Goal: Check status

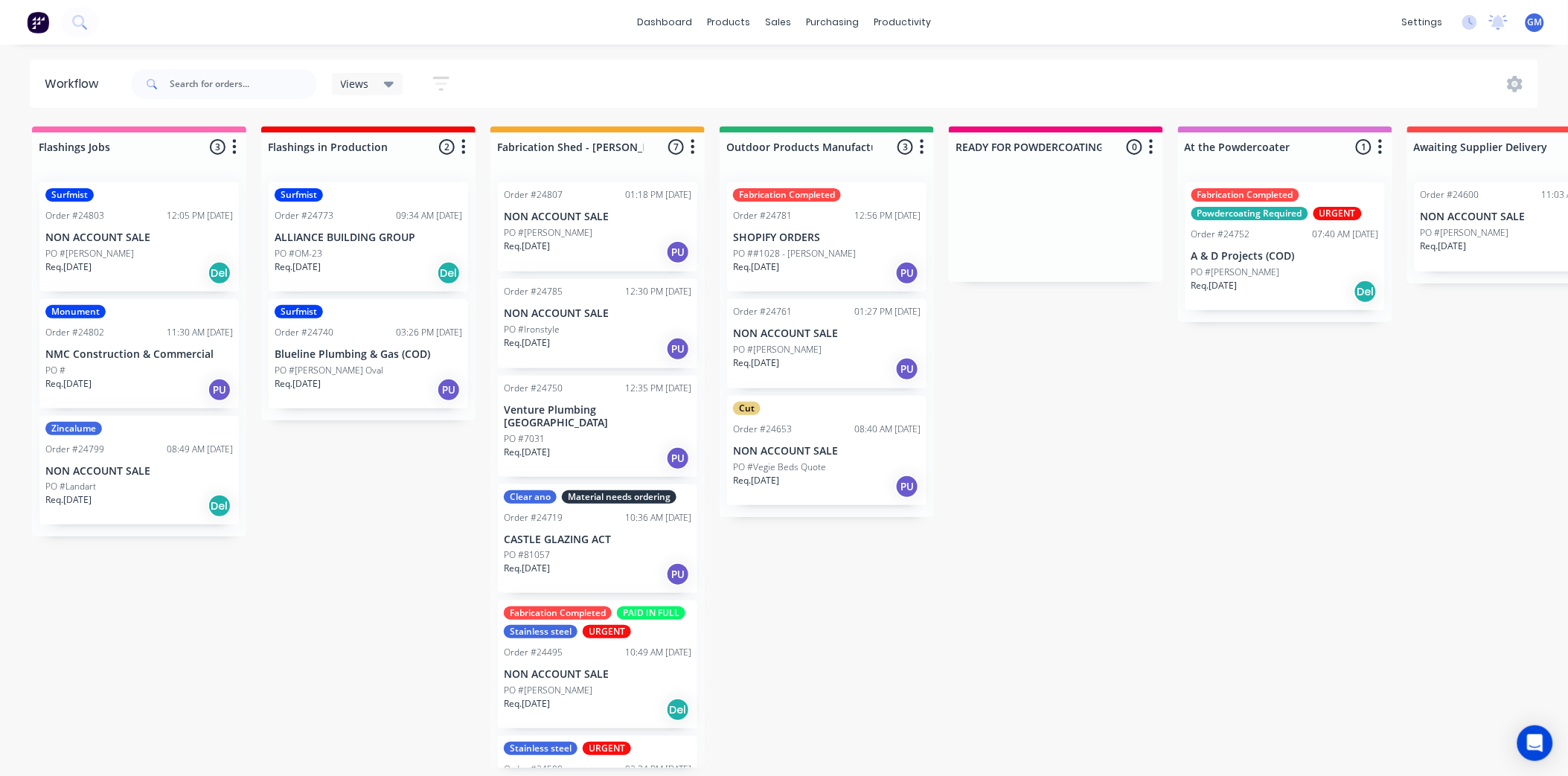
scroll to position [4, 0]
click at [623, 689] on div "PO #[PERSON_NAME]" at bounding box center [597, 690] width 188 height 13
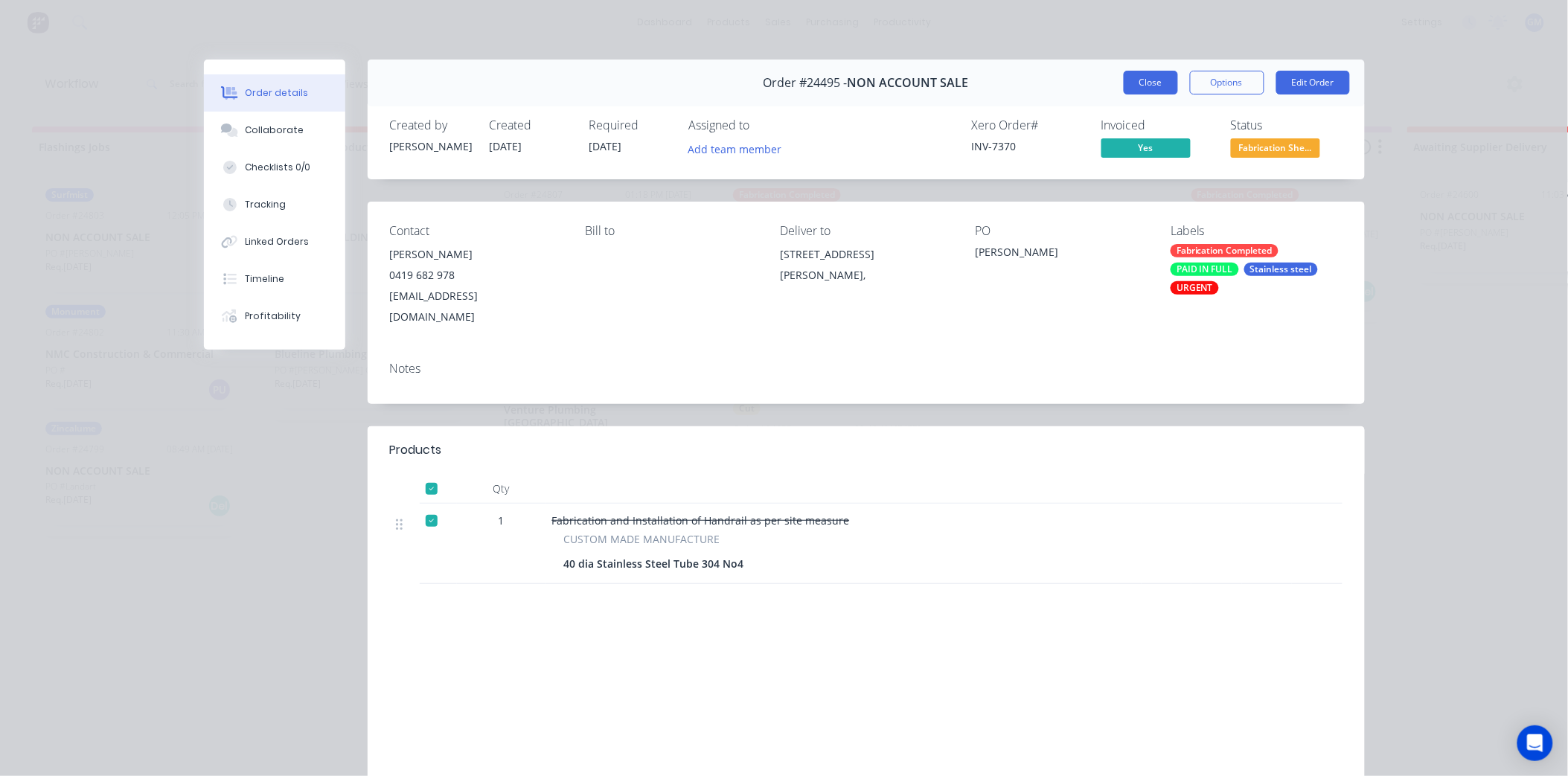
click at [1125, 82] on button "Close" at bounding box center [1151, 83] width 54 height 24
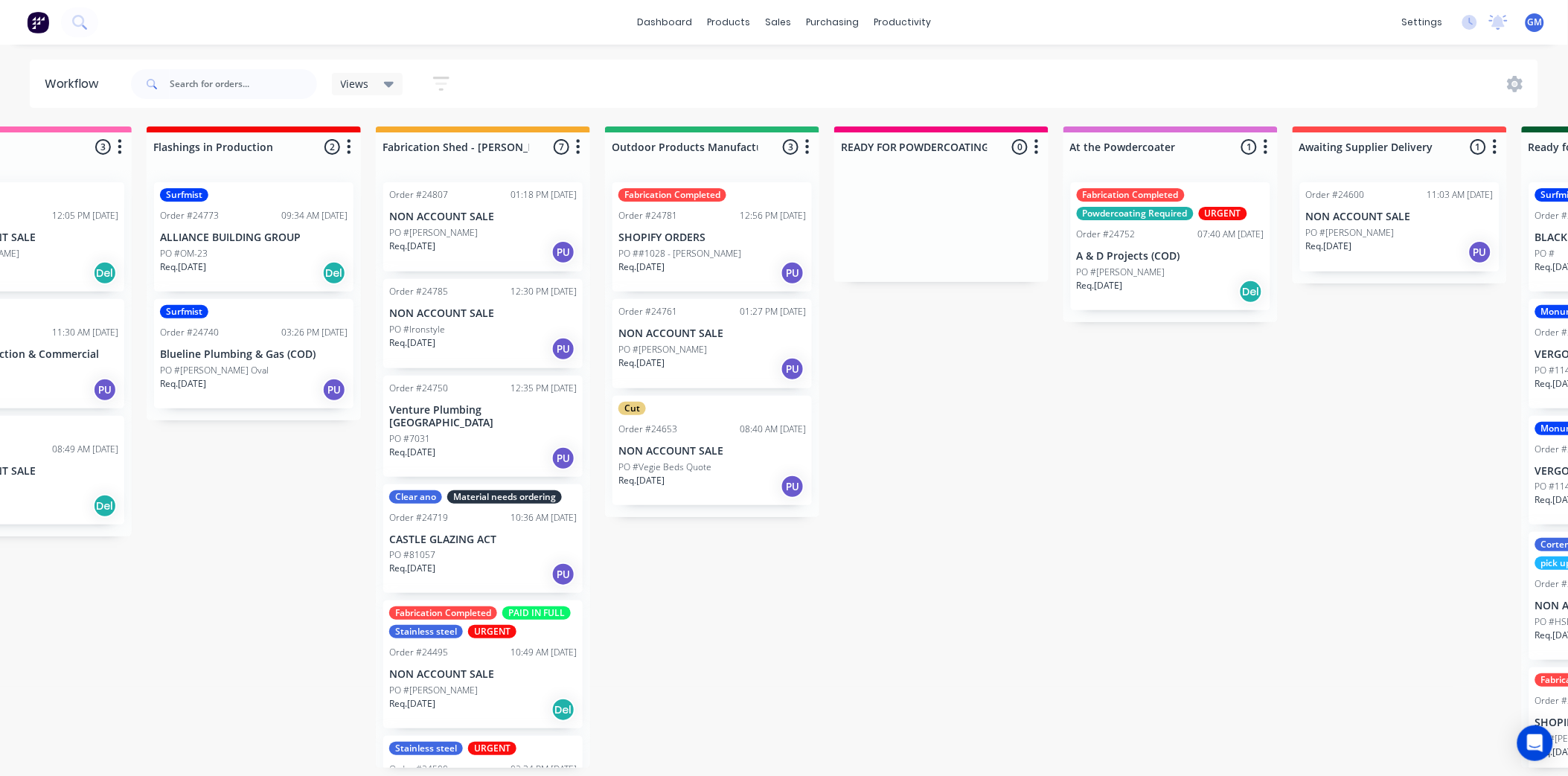
scroll to position [4, 76]
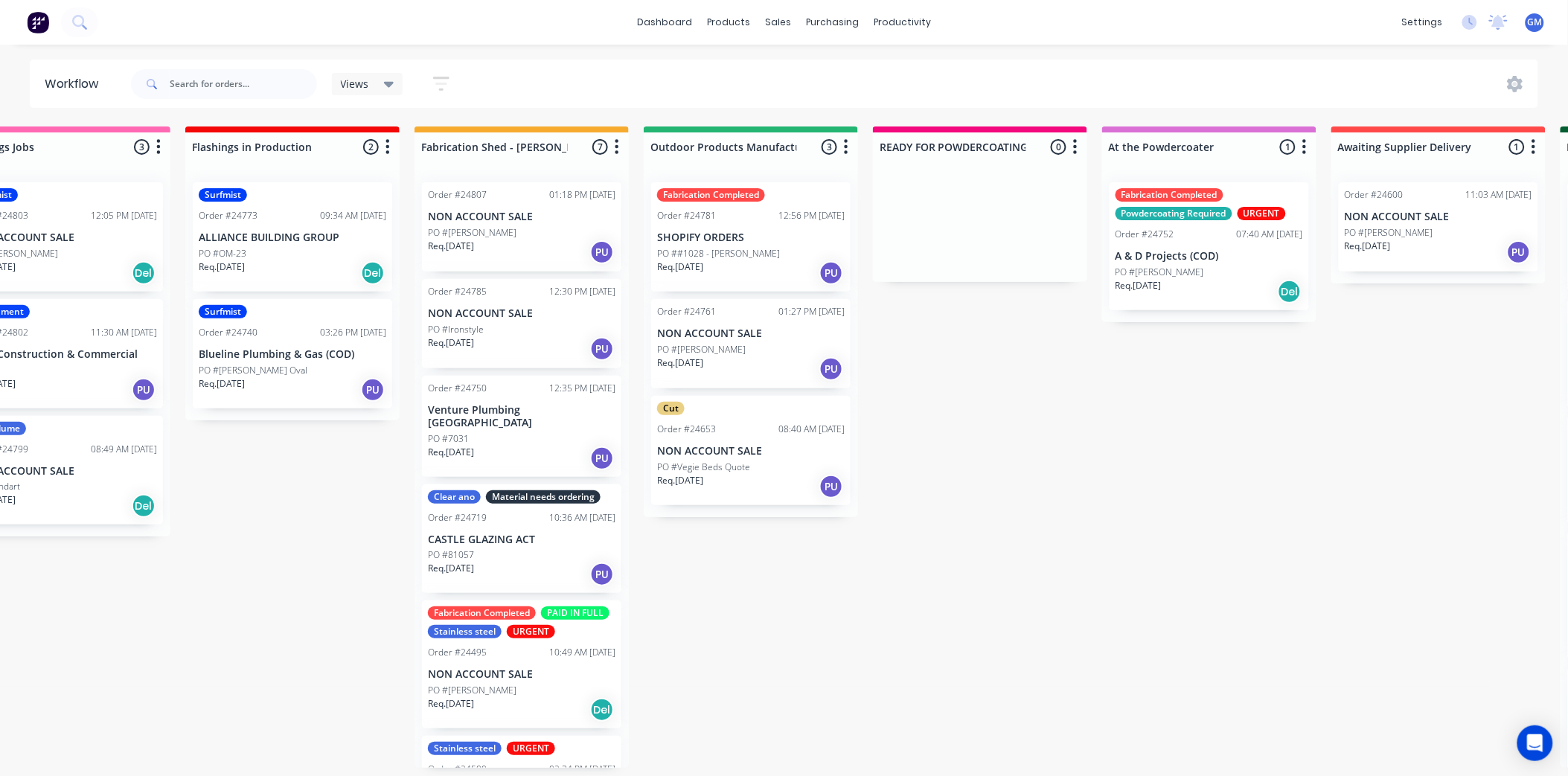
click at [1112, 601] on div "Flashings Jobs 3 Status colour #FF69B4 hex #FF69B4 Save Cancel Notifications Em…" at bounding box center [1477, 447] width 3128 height 641
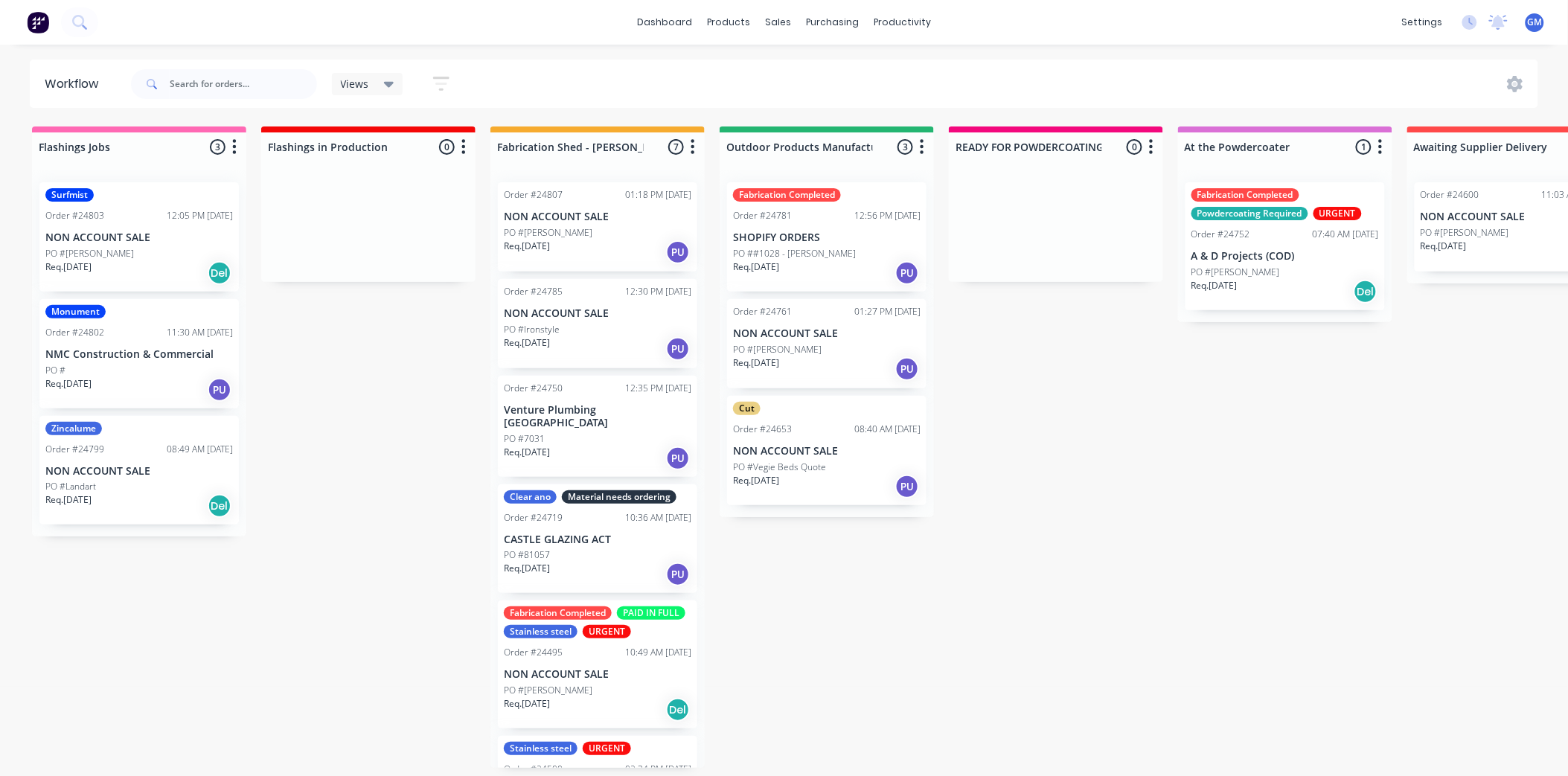
click at [149, 489] on div "PO #Landart" at bounding box center [139, 485] width 188 height 13
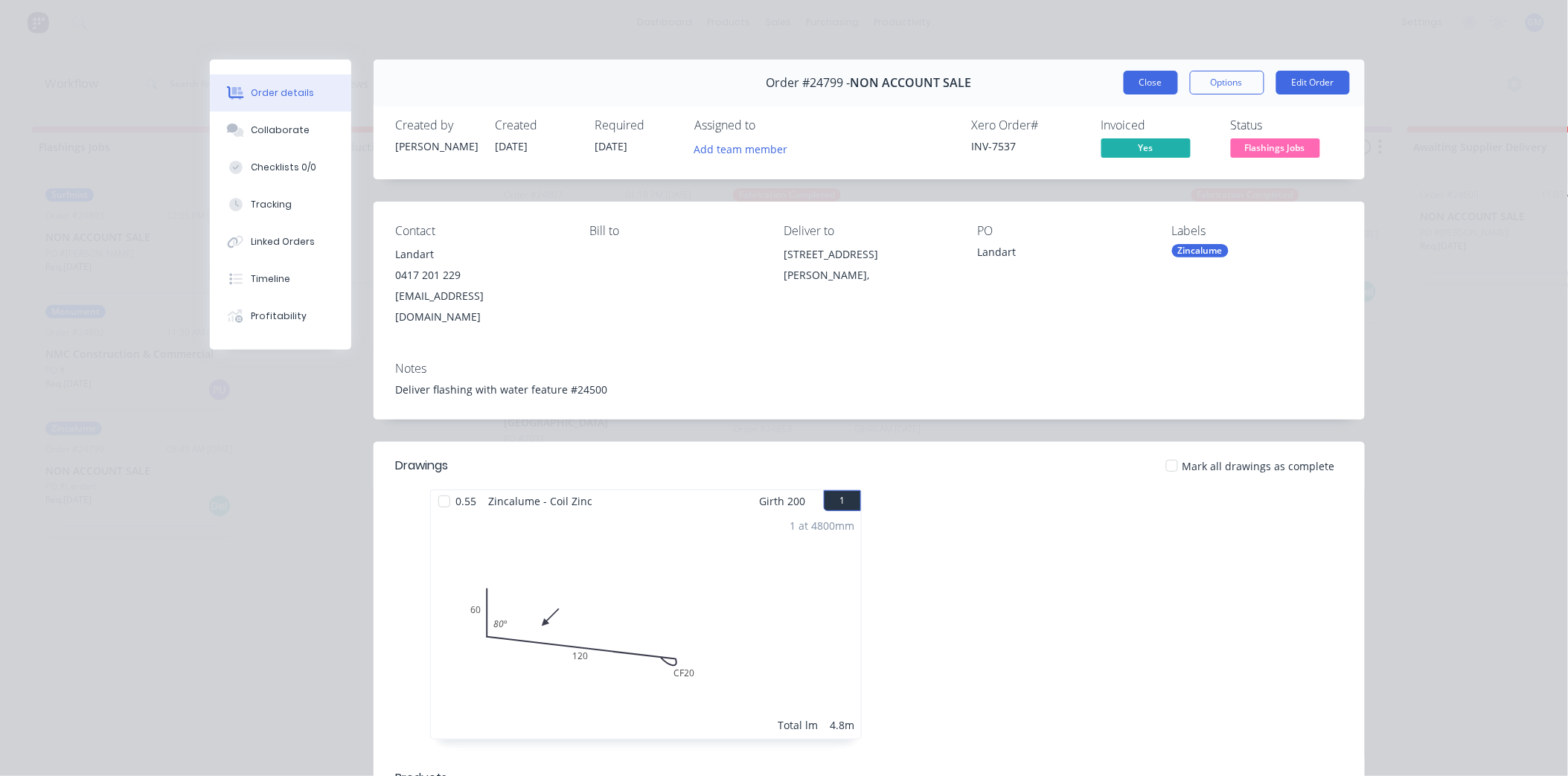
click at [1157, 77] on button "Close" at bounding box center [1151, 83] width 54 height 24
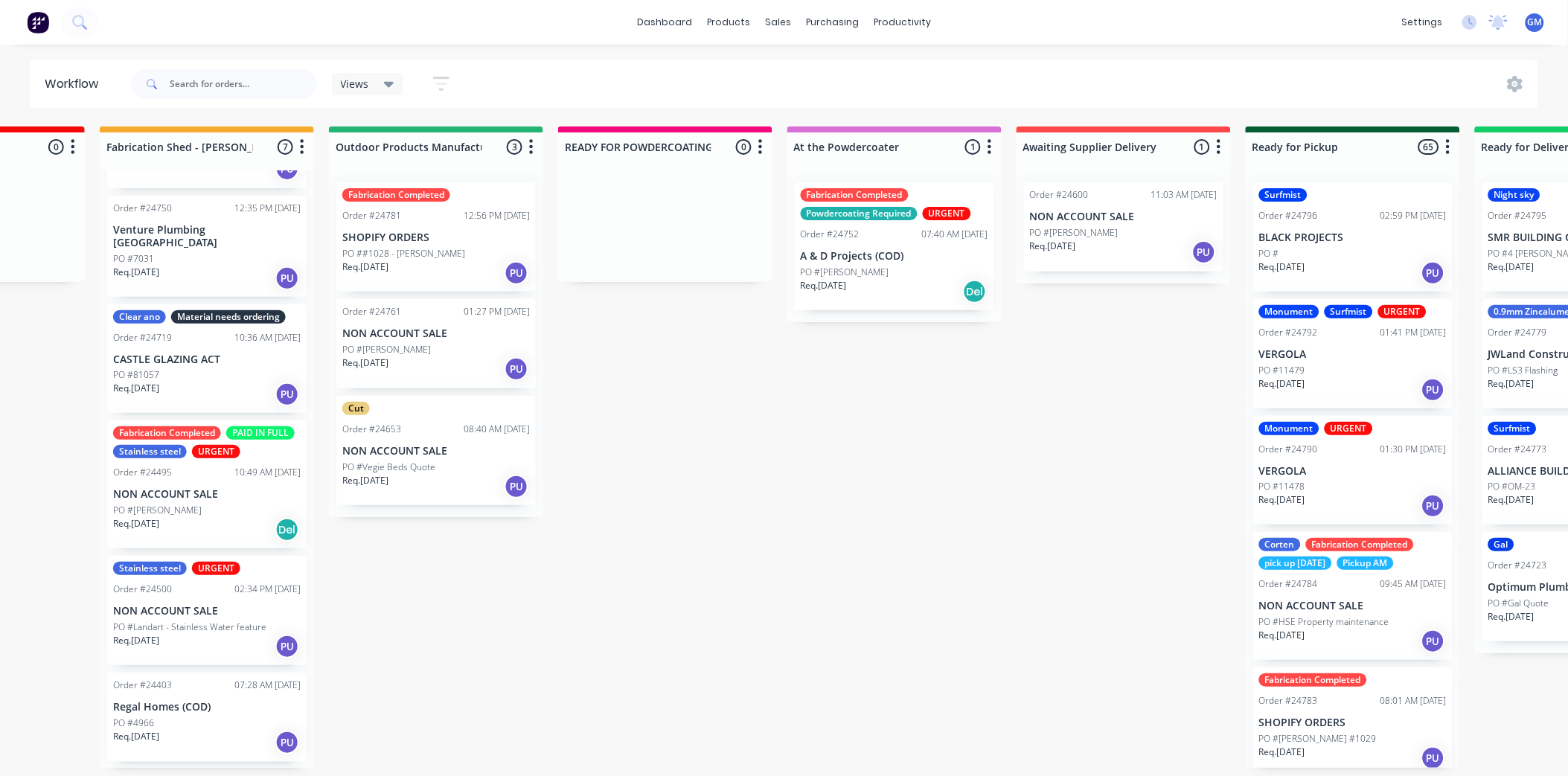
scroll to position [4, 403]
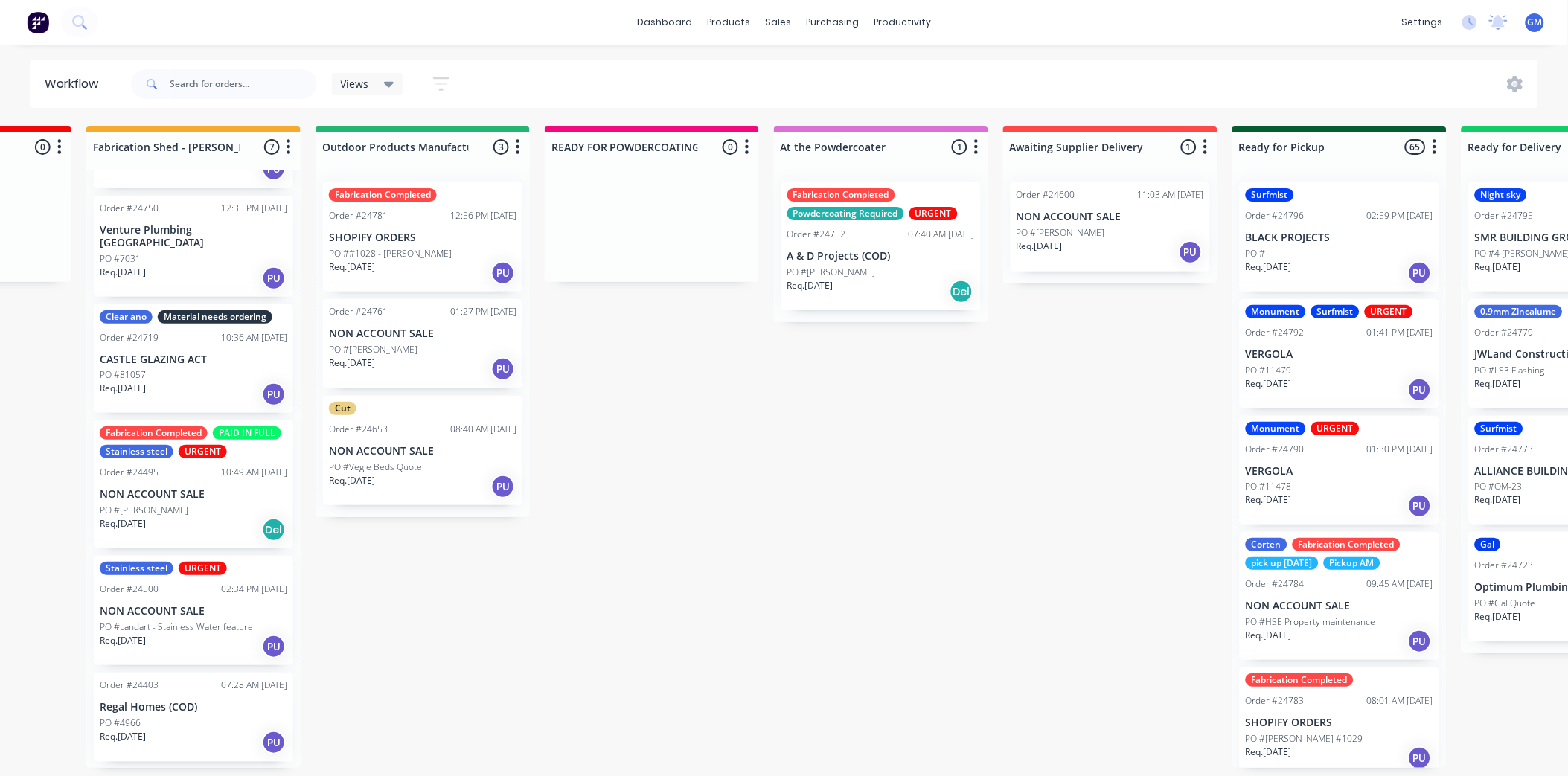
click at [891, 258] on div "Fabrication Completed Powdercoating Required URGENT Order #24752 07:40 AM 28/08…" at bounding box center [881, 247] width 200 height 128
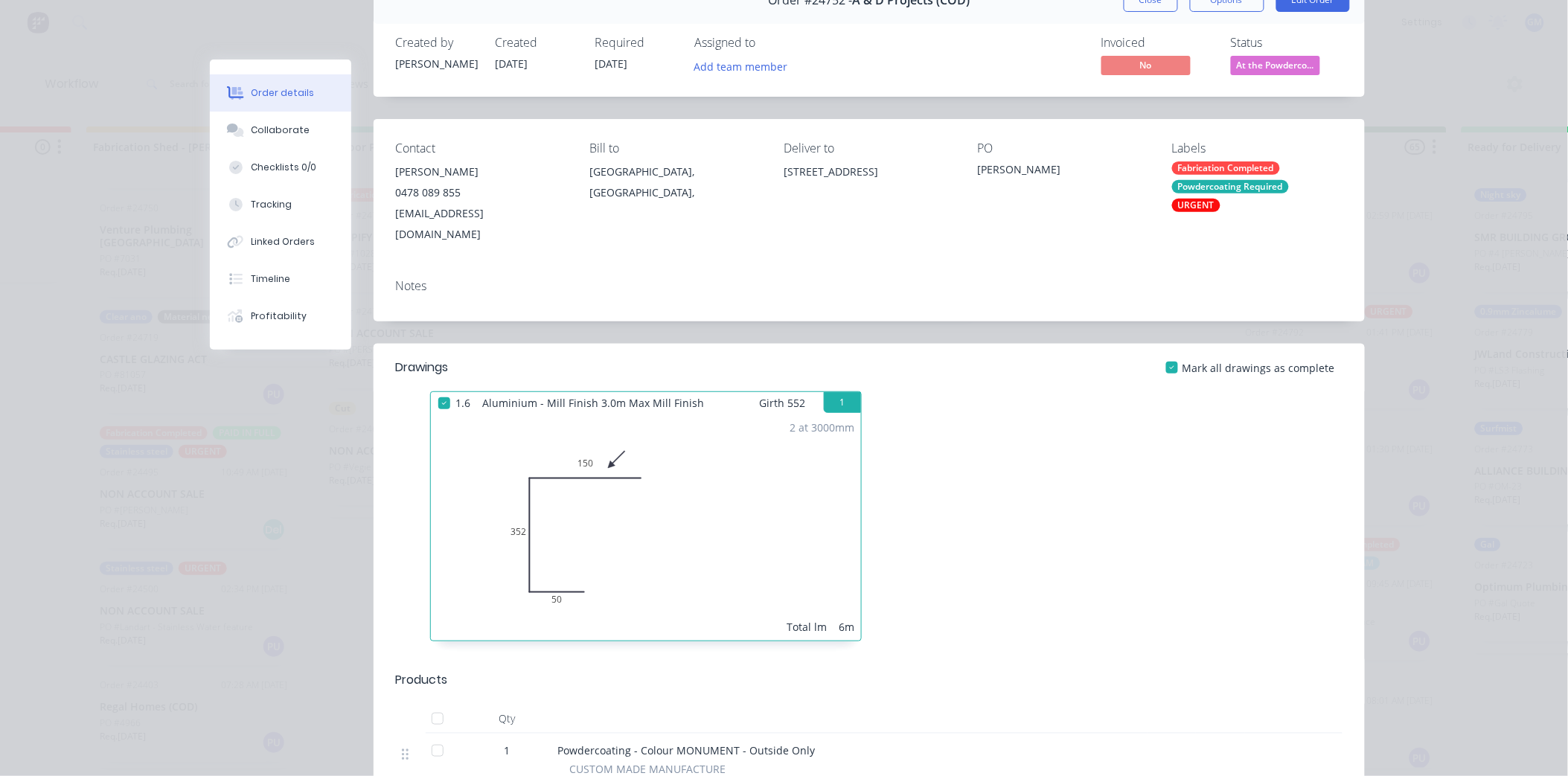
scroll to position [0, 0]
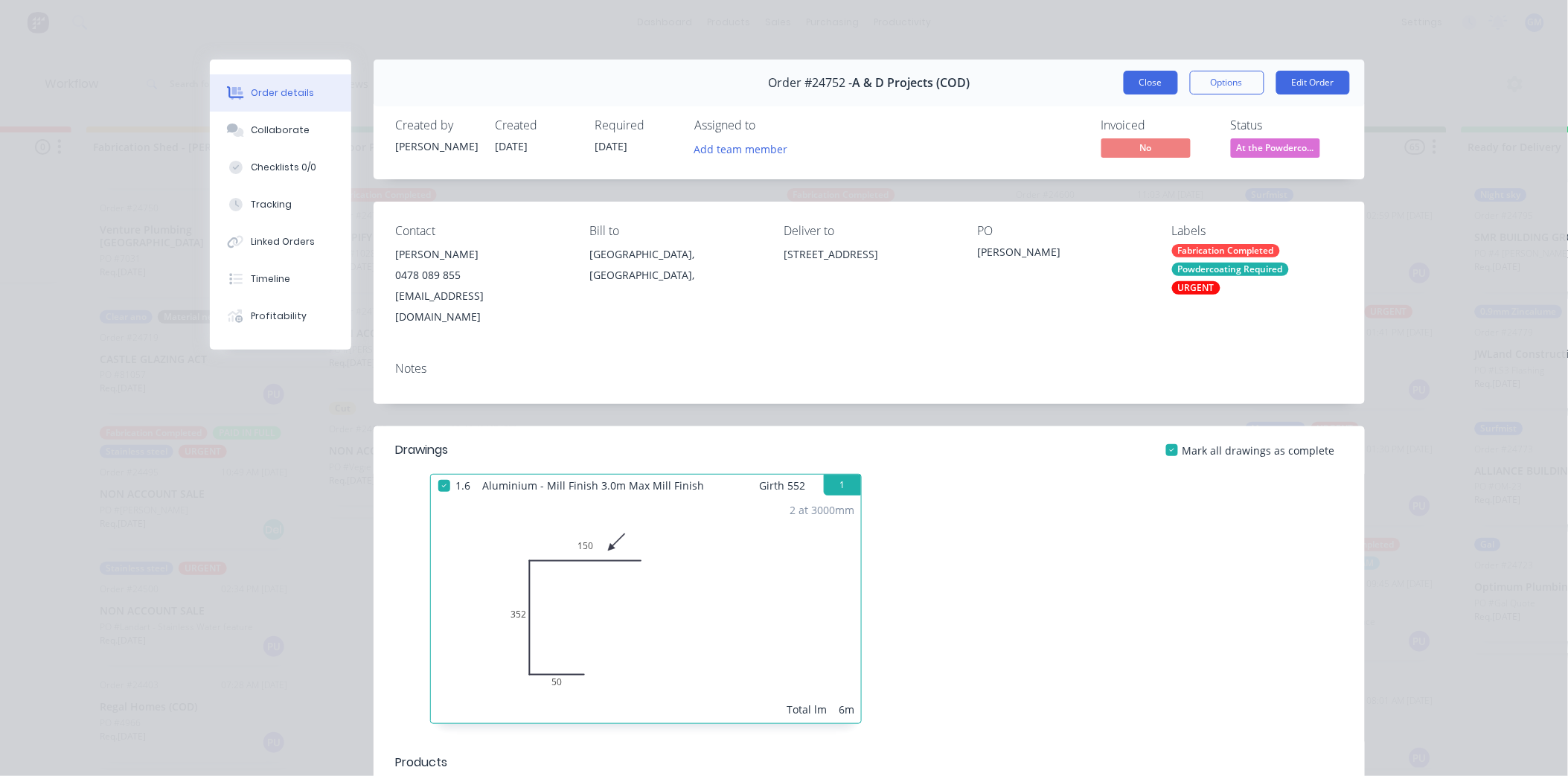
click at [1151, 76] on button "Close" at bounding box center [1151, 83] width 54 height 24
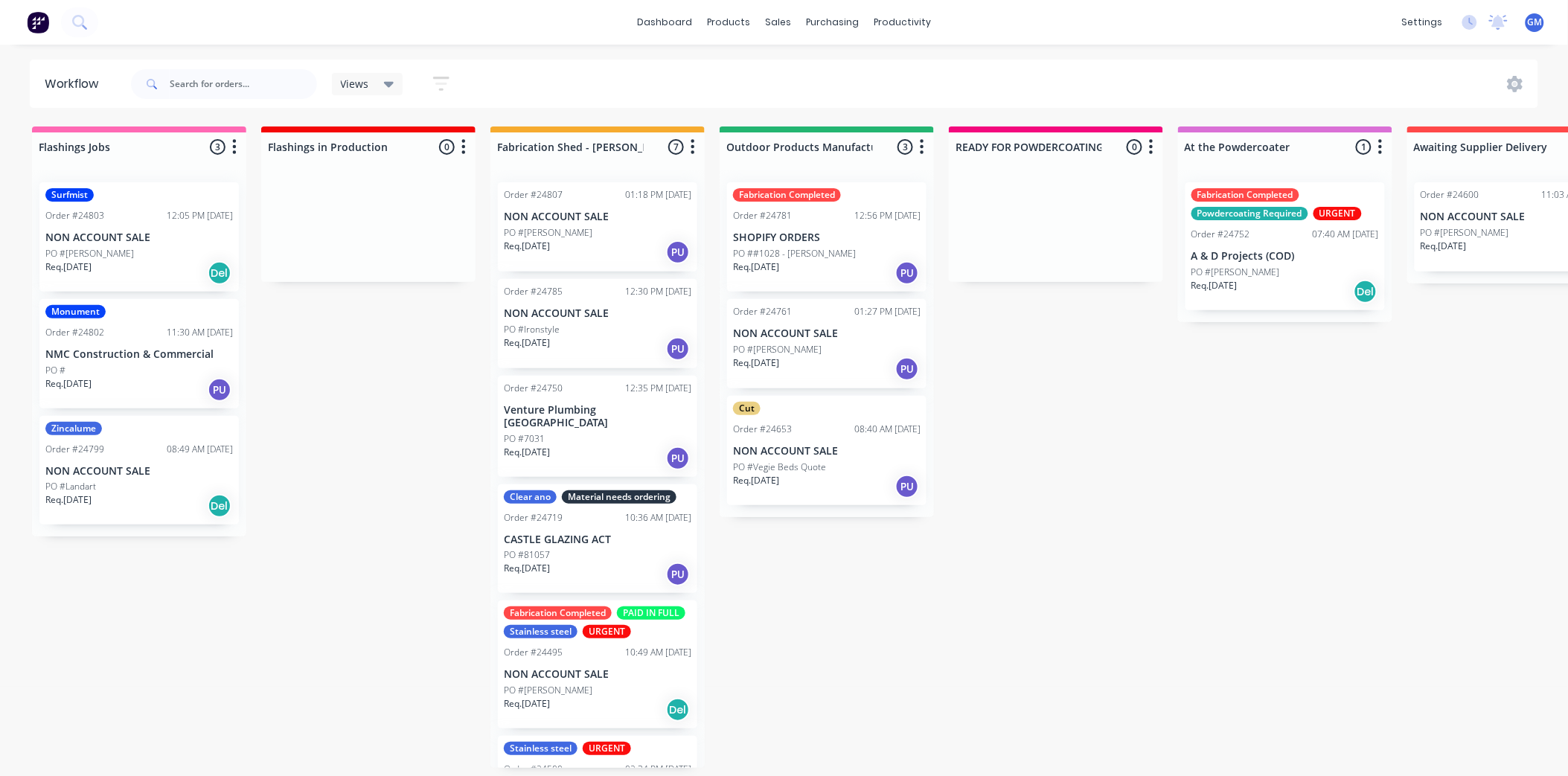
scroll to position [4, 0]
click at [598, 650] on div "Order #24495 10:49 AM 28/08/25" at bounding box center [597, 652] width 188 height 13
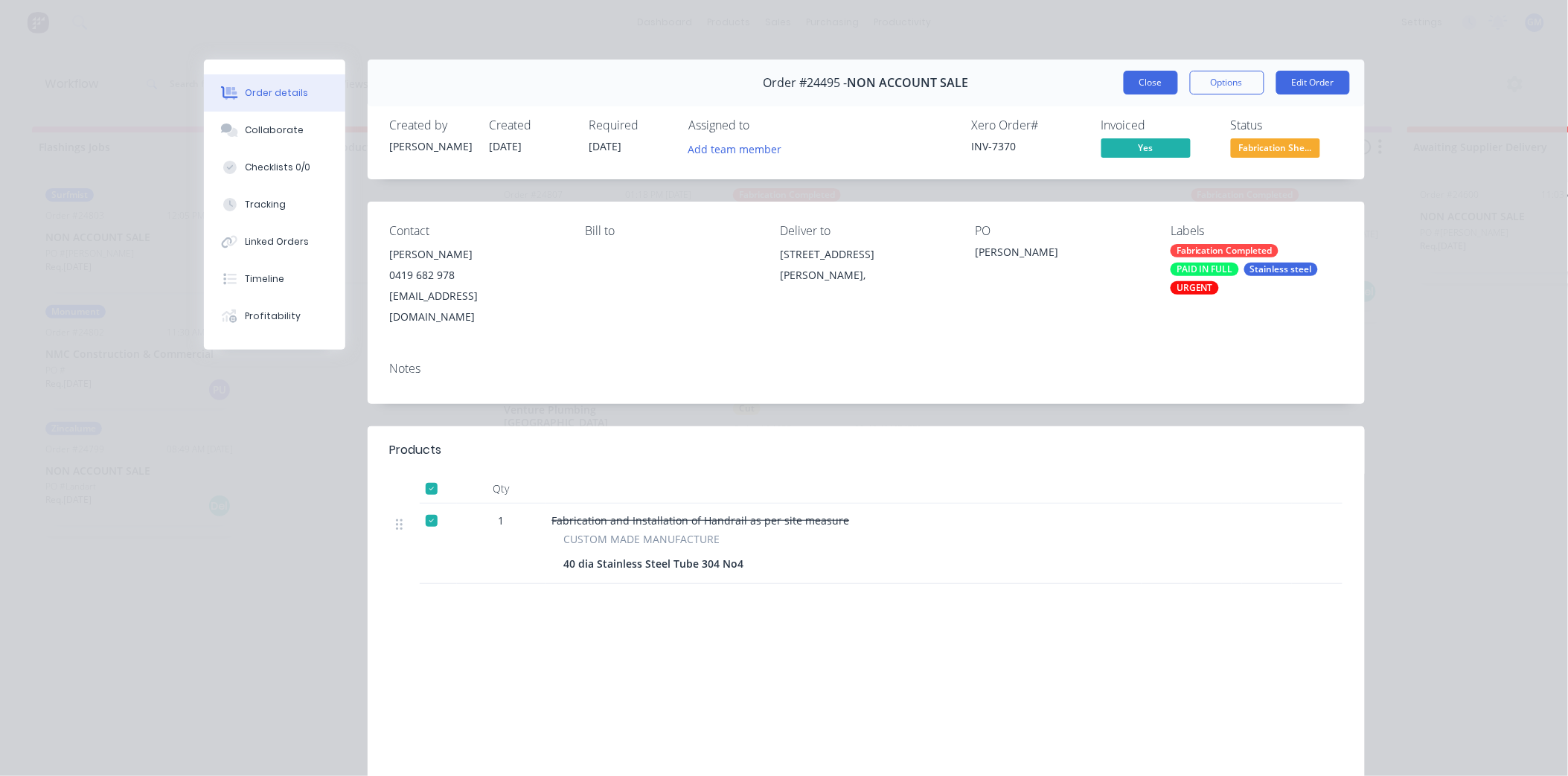
click at [1152, 85] on button "Close" at bounding box center [1151, 83] width 54 height 24
